Goal: Task Accomplishment & Management: Manage account settings

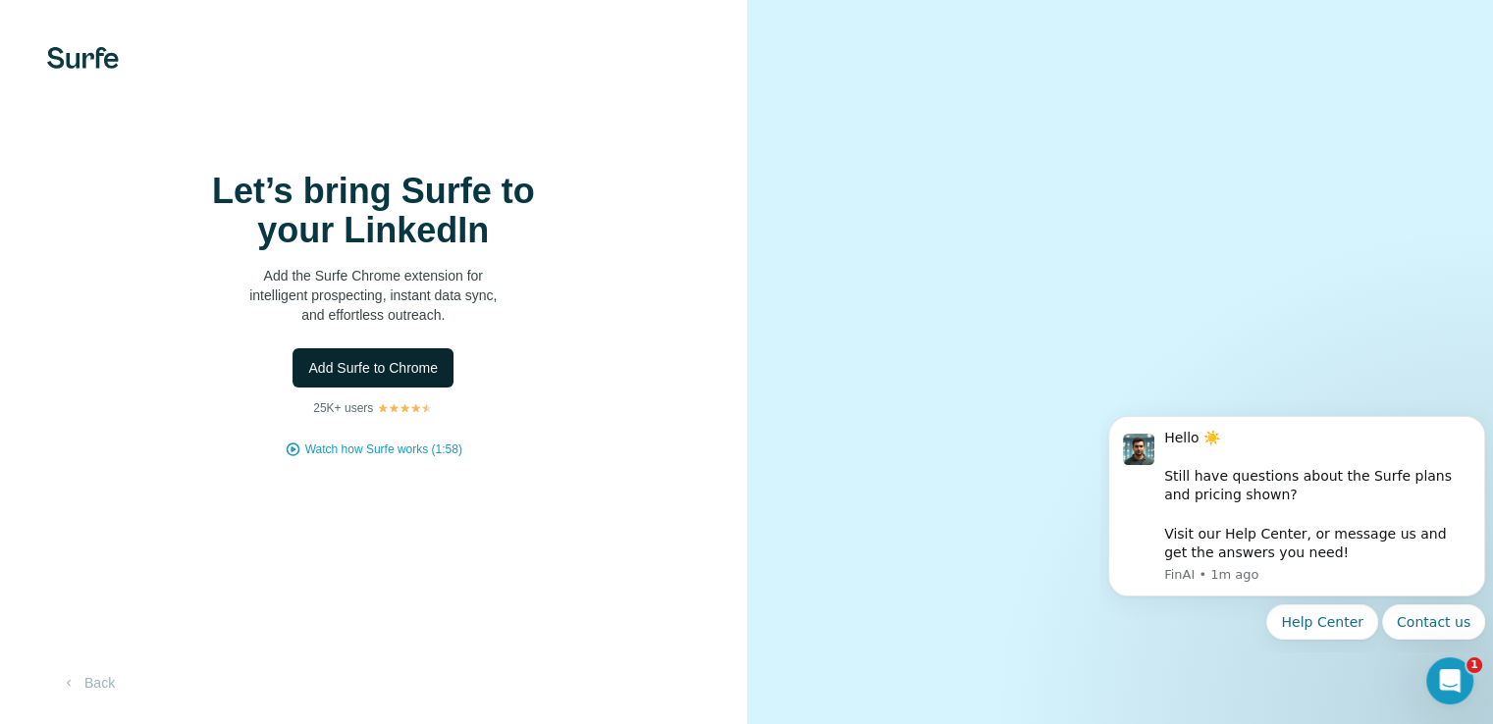
click at [393, 388] on button "Add Surfe to Chrome" at bounding box center [372, 367] width 161 height 39
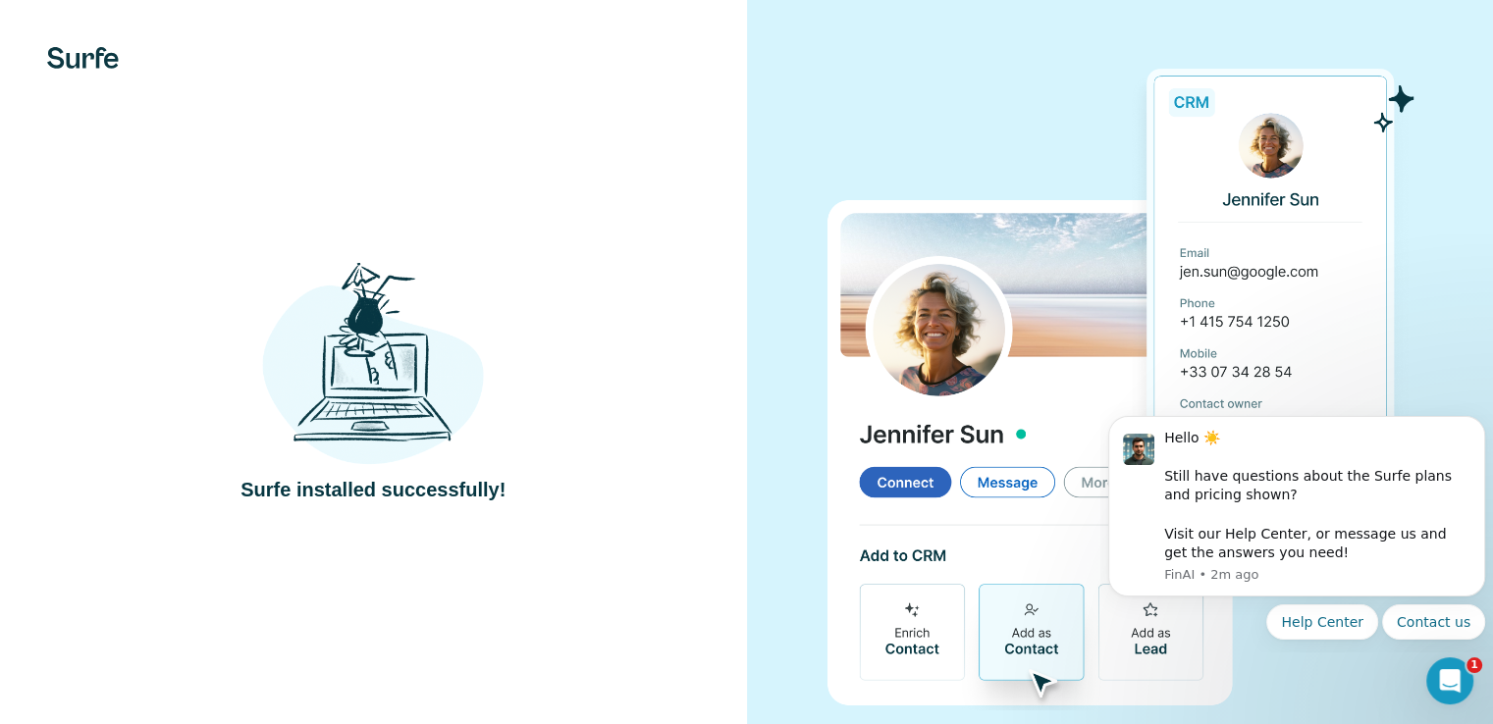
click at [788, 183] on div at bounding box center [1120, 382] width 747 height 765
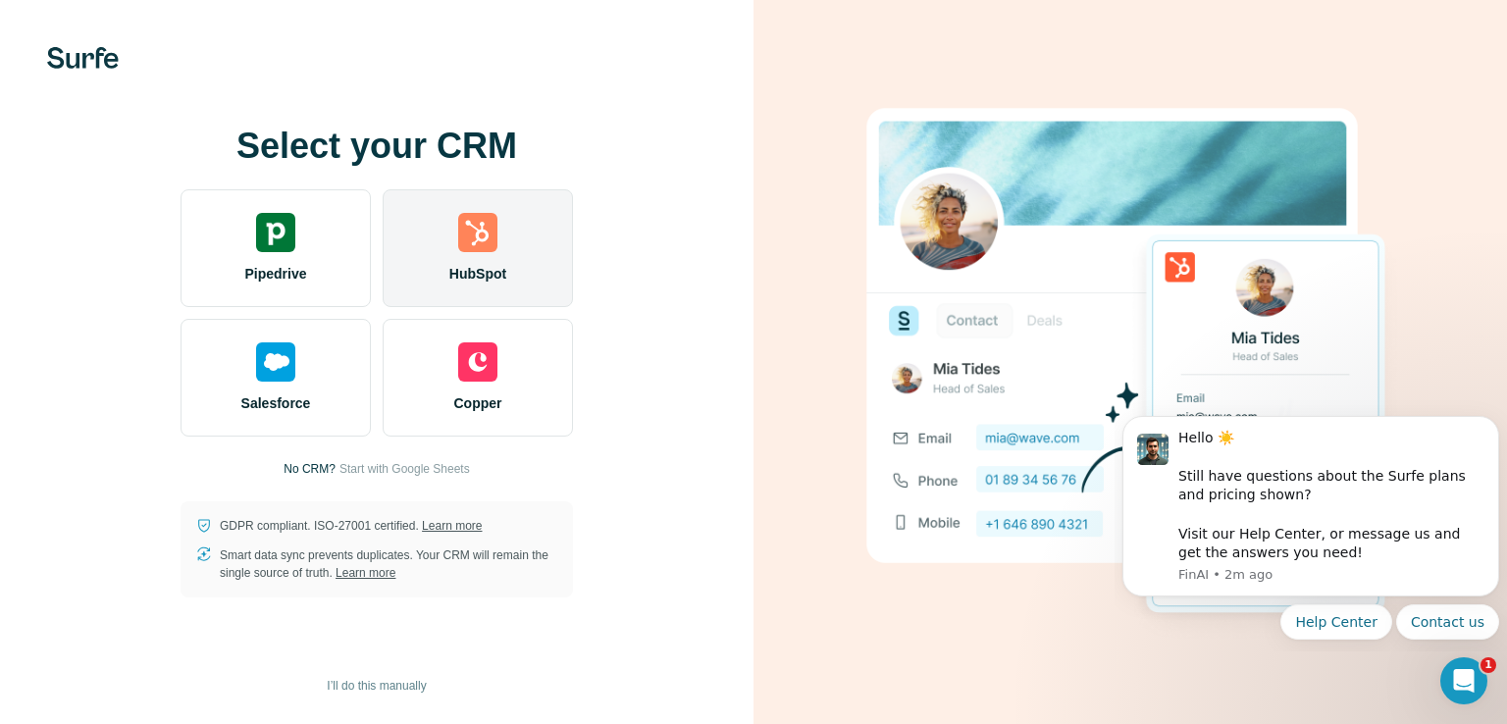
click at [518, 288] on div "HubSpot" at bounding box center [478, 248] width 190 height 118
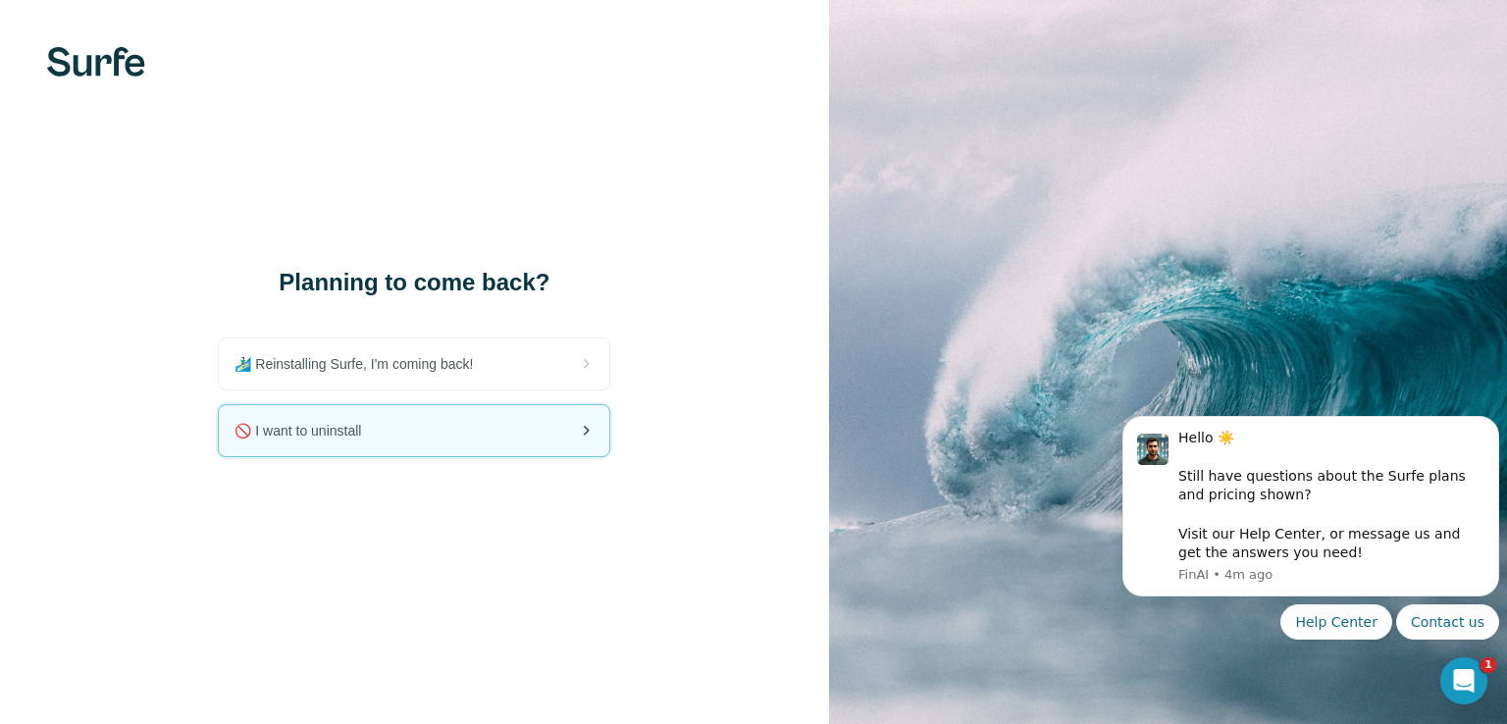
click at [407, 407] on div "🚫 I want to uninstall" at bounding box center [414, 430] width 391 height 51
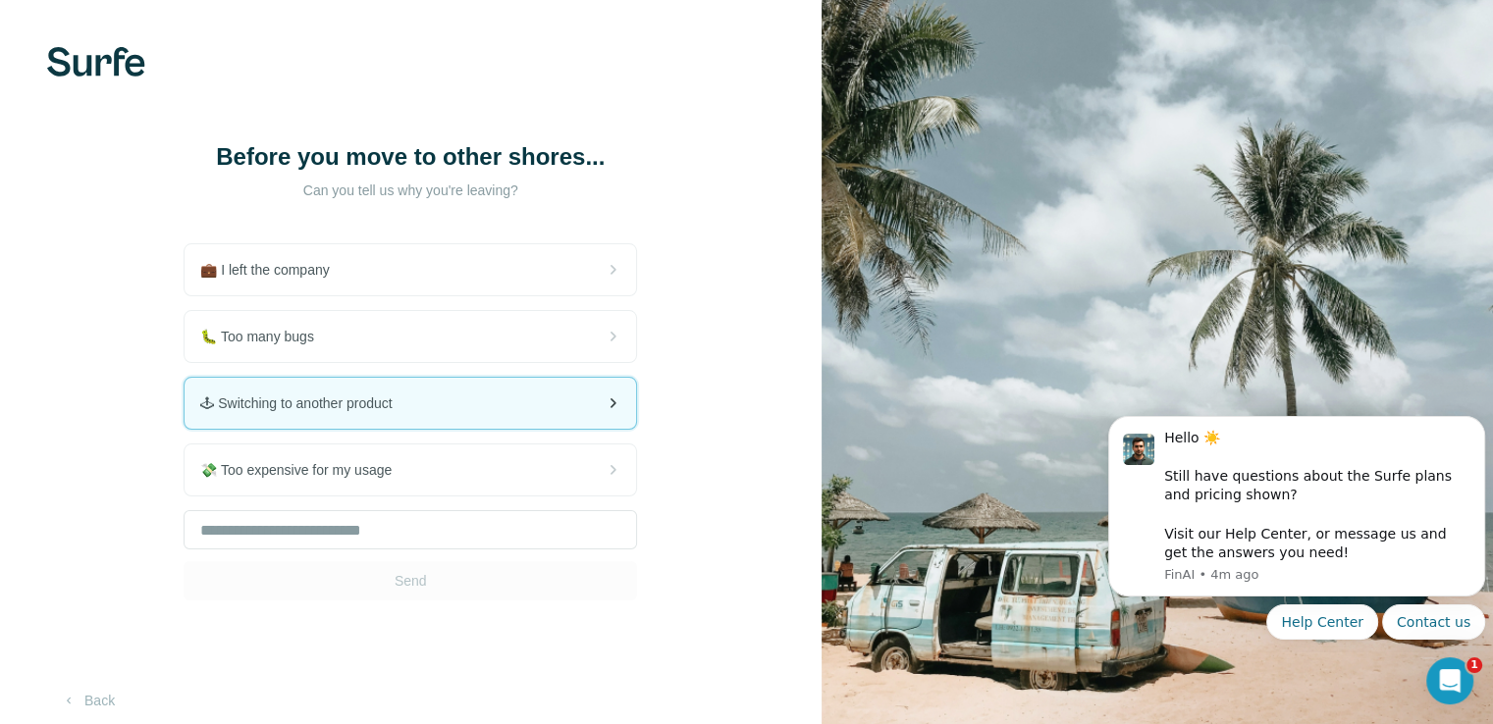
click at [432, 411] on div "🕹 Switching to another product" at bounding box center [409, 403] width 451 height 51
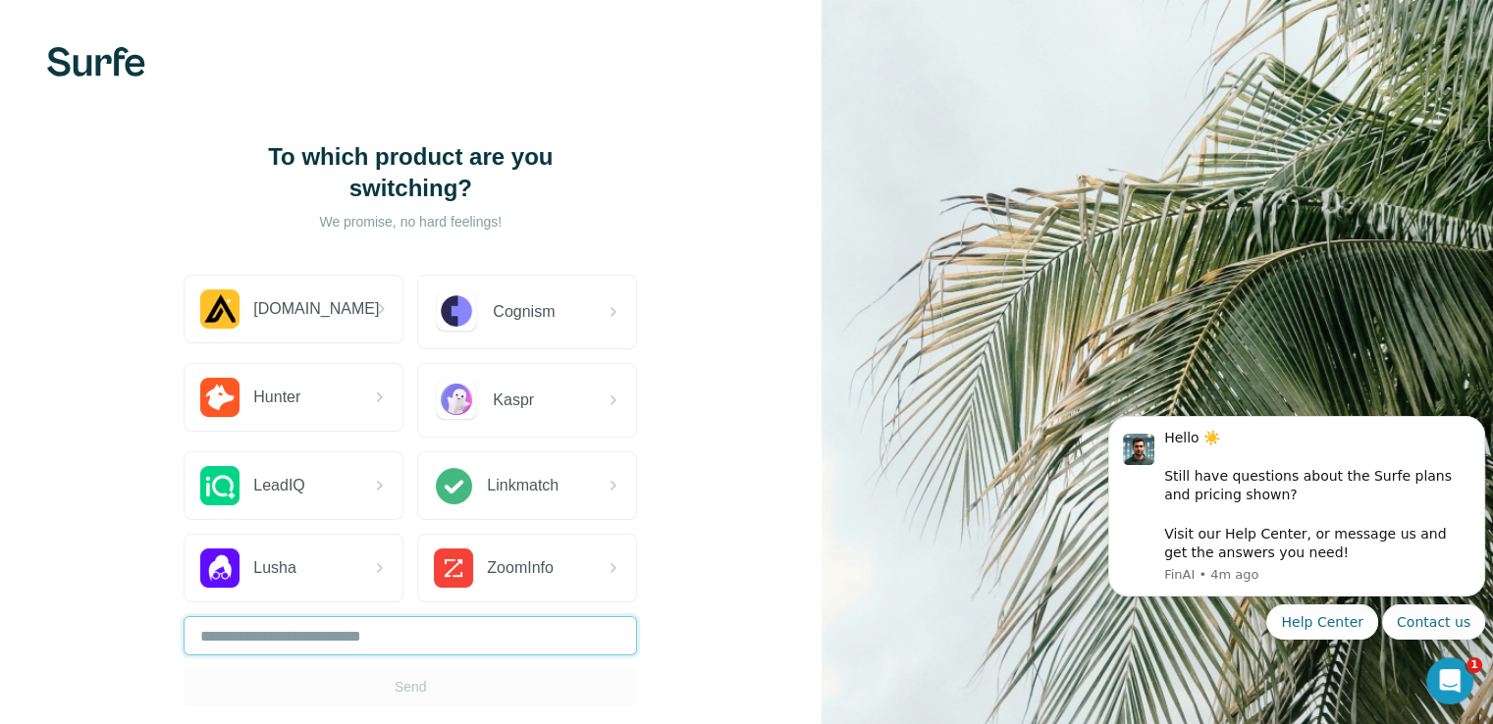
click at [451, 641] on input "text" at bounding box center [409, 635] width 453 height 39
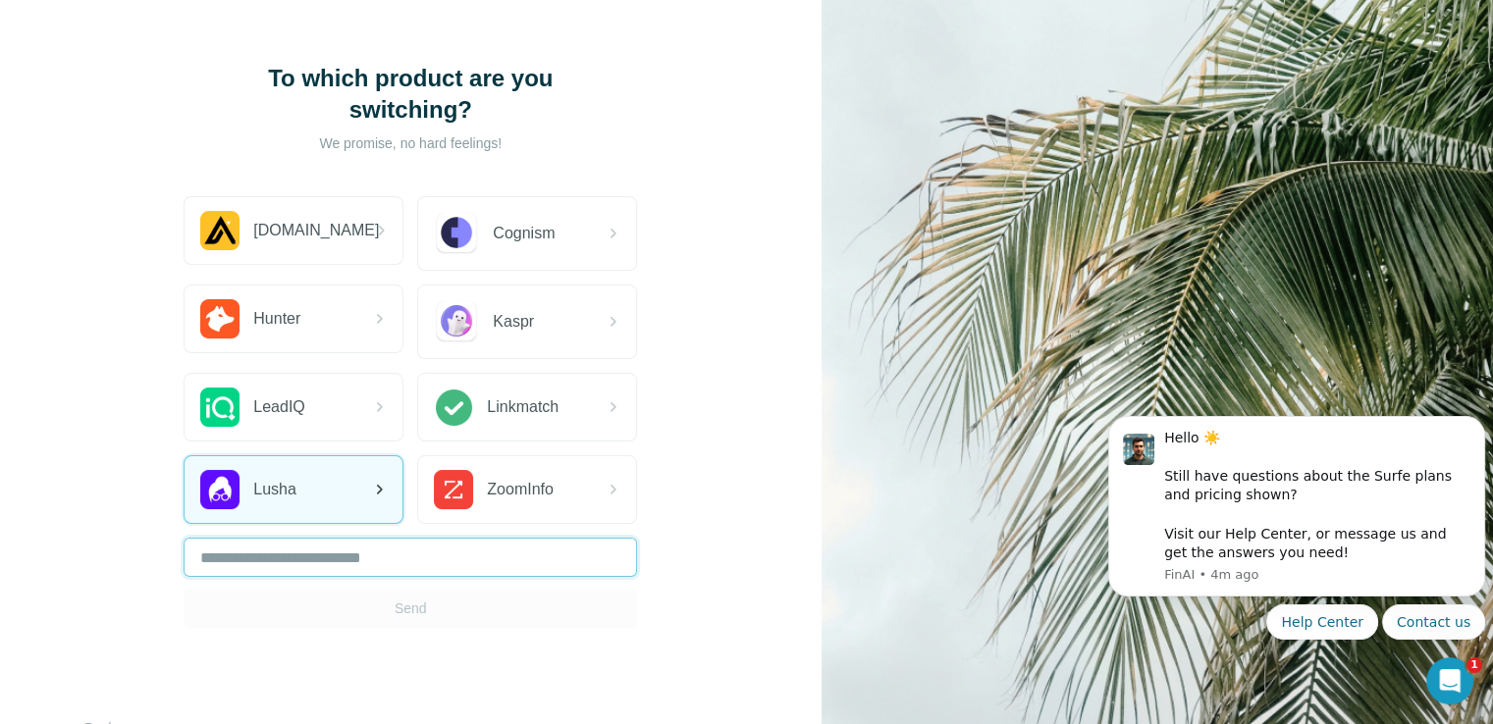
scroll to position [122, 0]
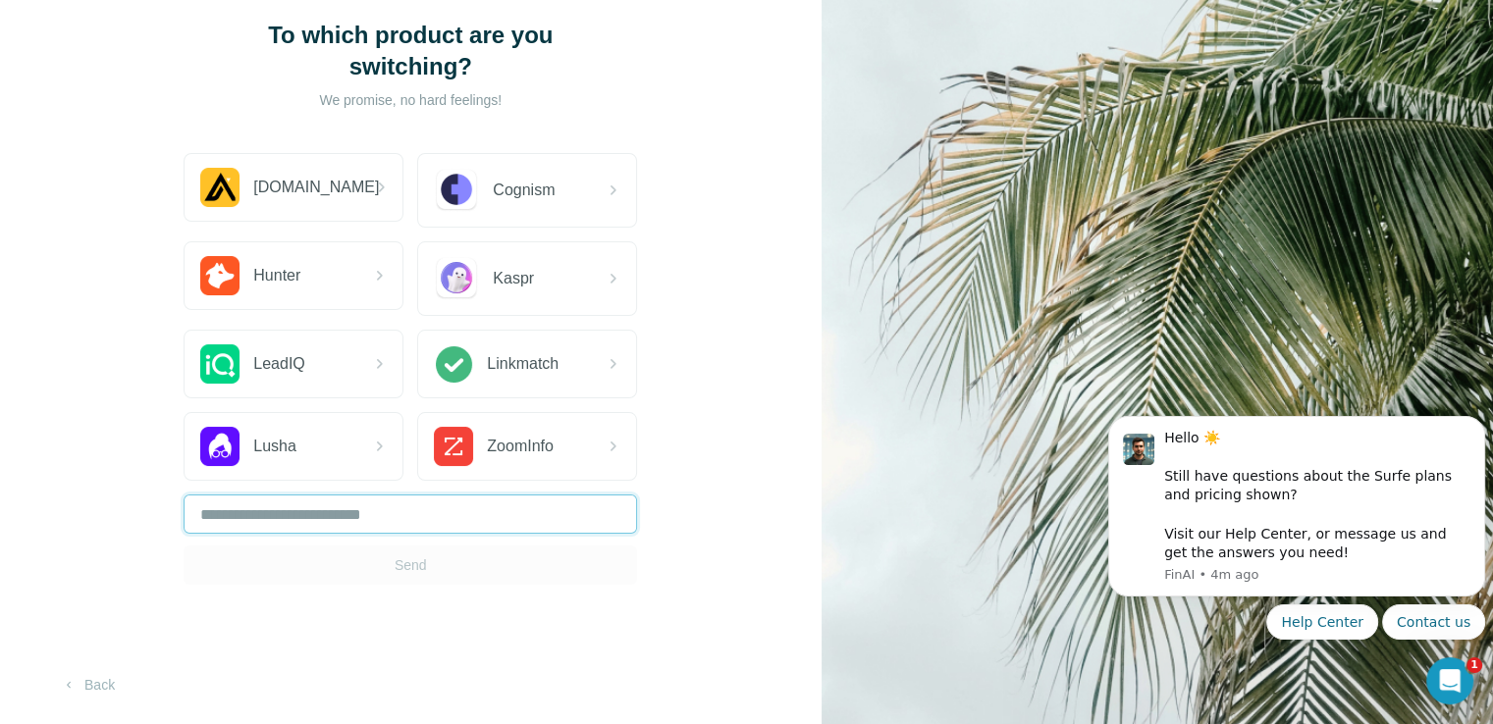
click at [383, 508] on input "text" at bounding box center [409, 514] width 453 height 39
type input "***"
click at [412, 567] on span "Send" at bounding box center [410, 565] width 32 height 20
